Goal: Transaction & Acquisition: Purchase product/service

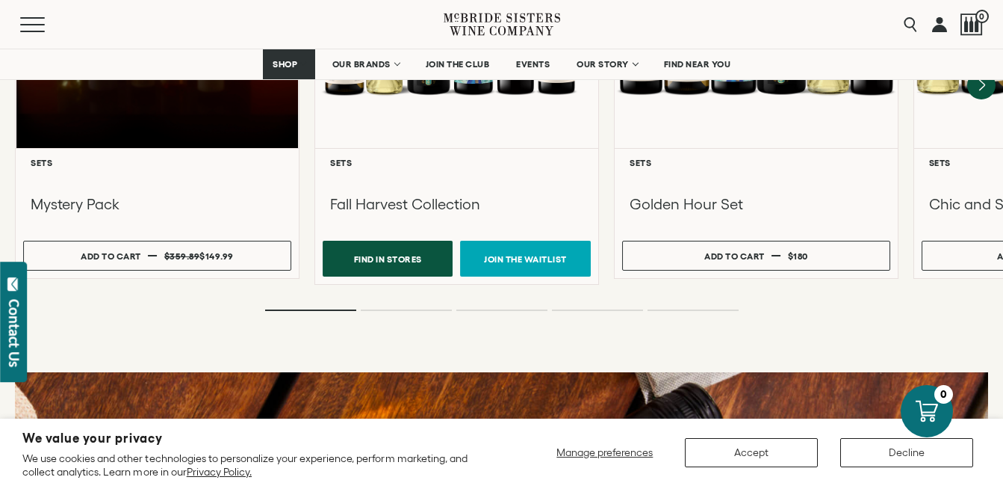
scroll to position [1573, 0]
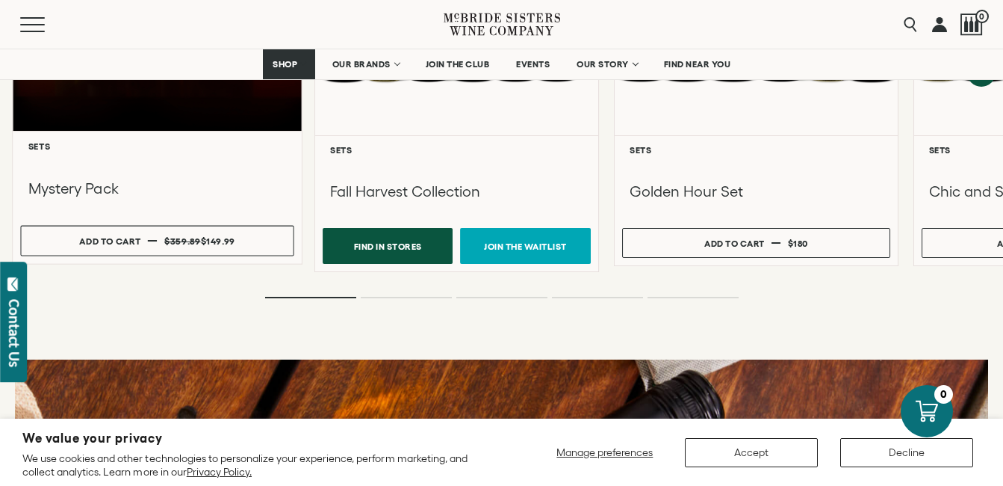
click at [78, 179] on h3 "Mystery Pack" at bounding box center [157, 189] width 259 height 20
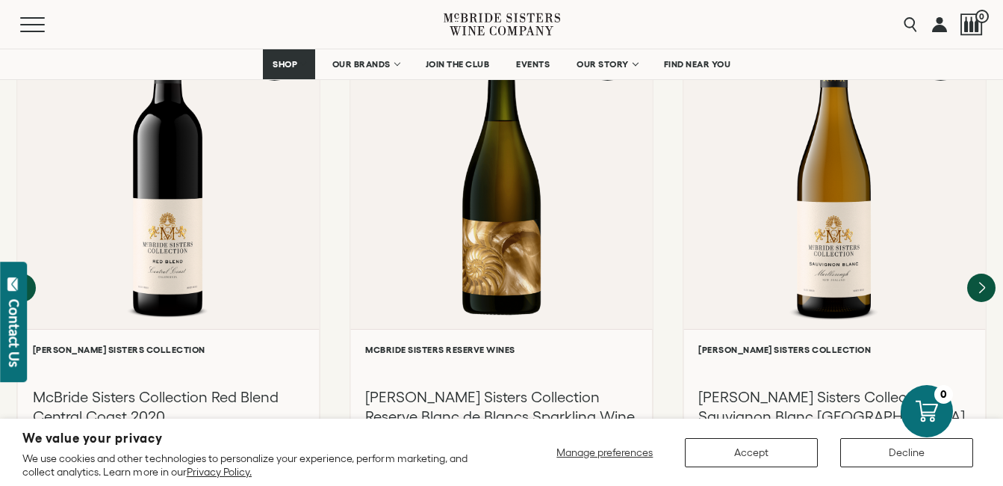
scroll to position [1387, 0]
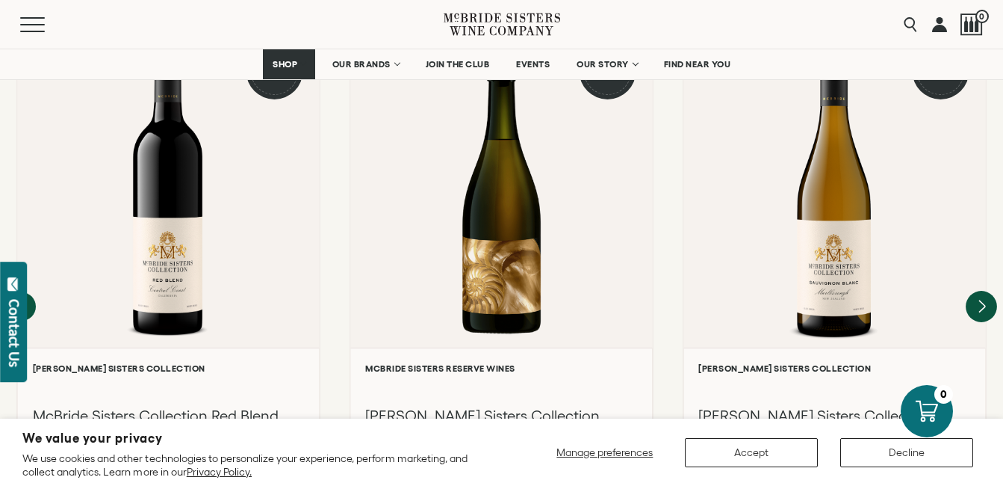
click at [995, 291] on icon "Next" at bounding box center [981, 306] width 31 height 31
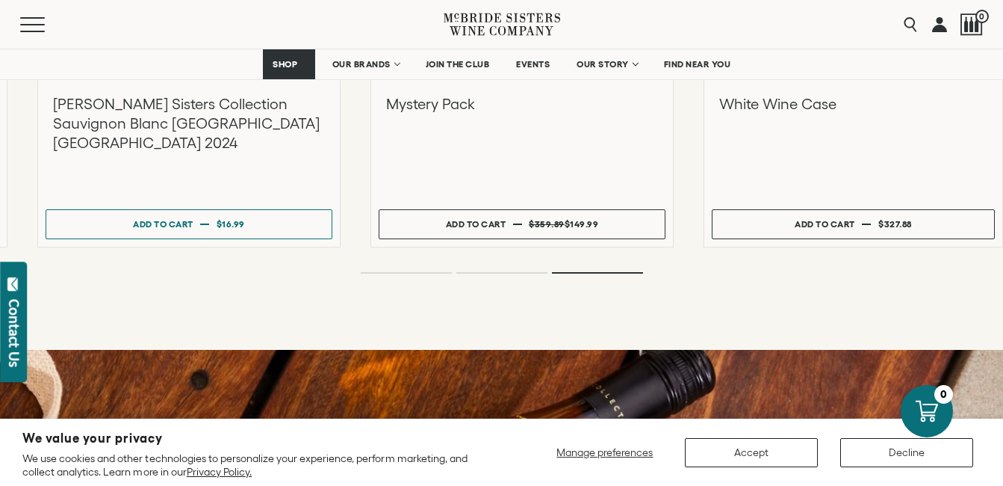
scroll to position [1674, 0]
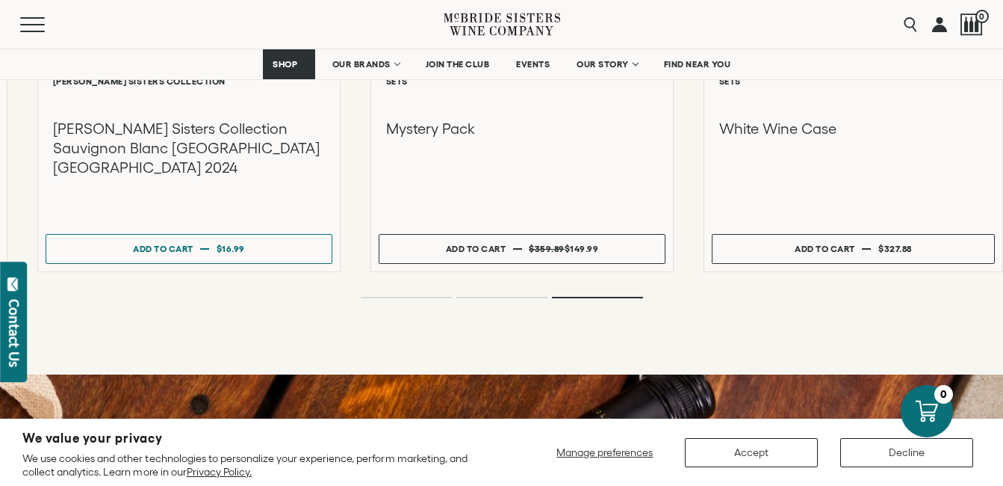
click at [746, 95] on div "White Wine Case" at bounding box center [853, 144] width 283 height 105
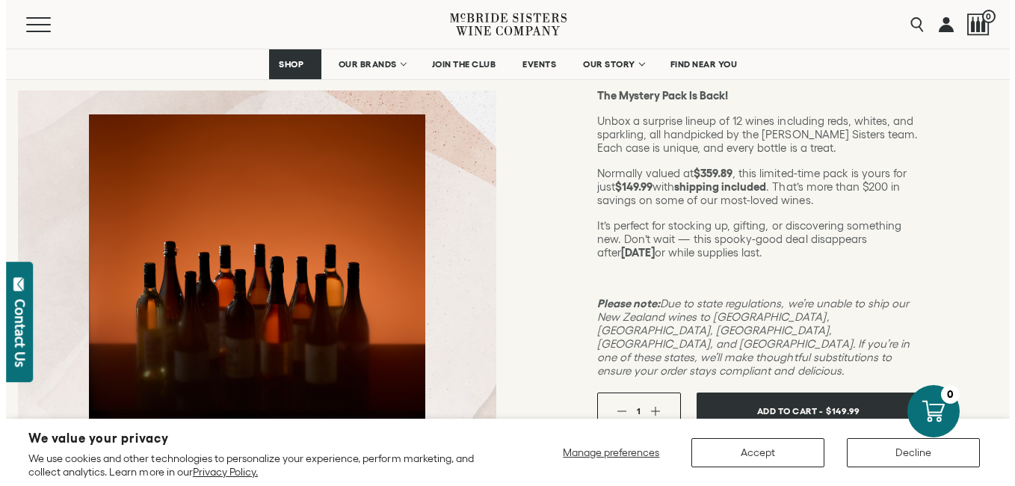
scroll to position [265, 0]
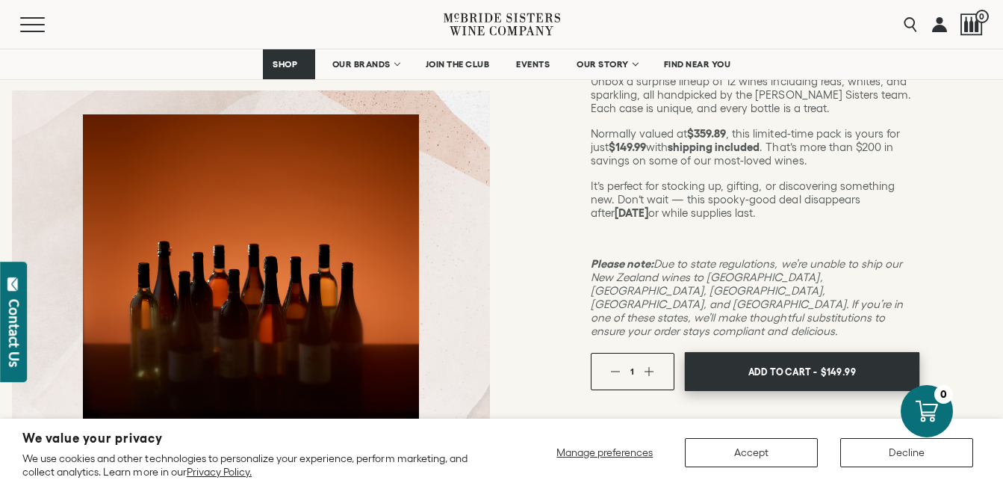
click at [764, 360] on span "Add To Cart -" at bounding box center [782, 371] width 69 height 22
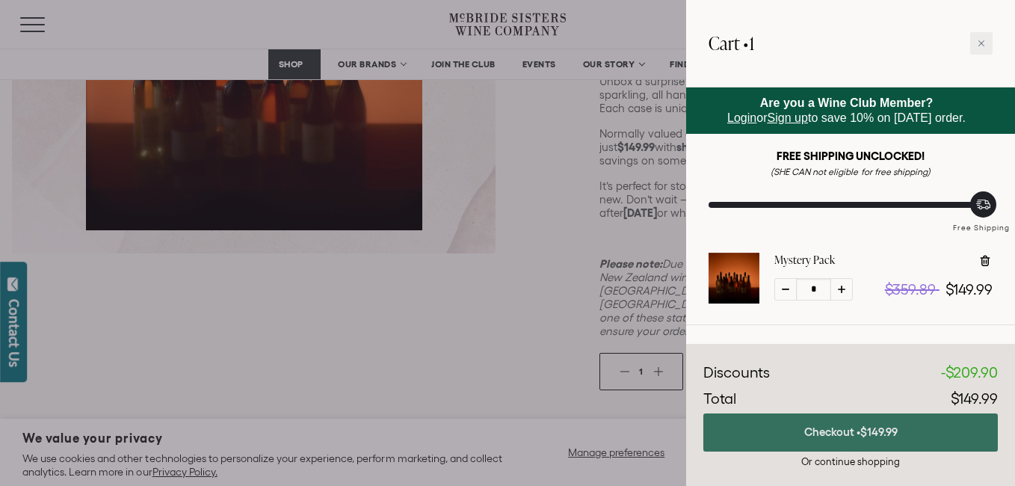
click at [872, 433] on span "$149.99" at bounding box center [878, 431] width 37 height 13
